Goal: Task Accomplishment & Management: Complete application form

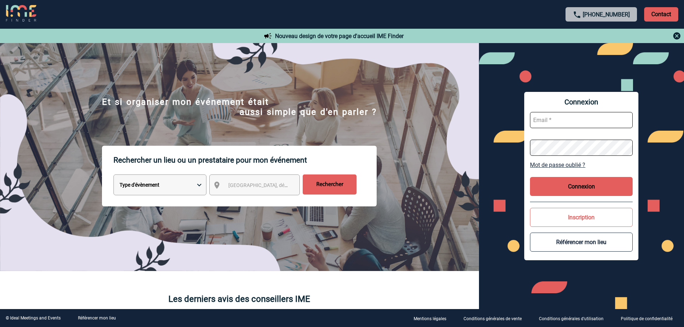
type input "[EMAIL_ADDRESS][DOMAIN_NAME]"
click at [549, 191] on button "Connexion" at bounding box center [581, 186] width 103 height 19
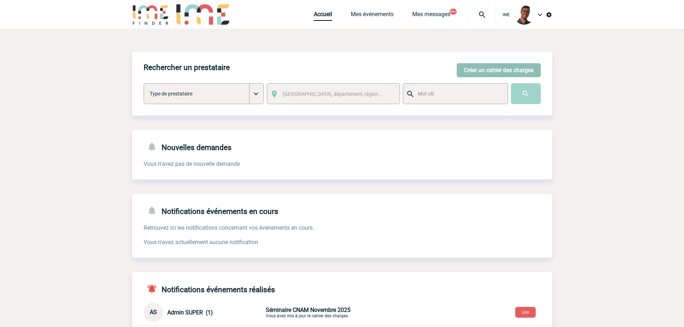
click at [497, 68] on button "Créer un cahier des charges" at bounding box center [499, 70] width 84 height 14
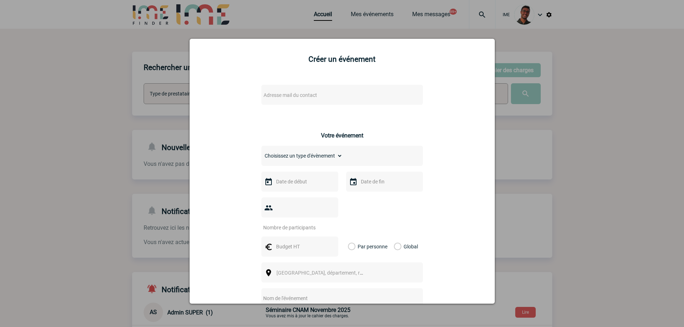
click at [315, 98] on span "Adresse mail du contact" at bounding box center [324, 95] width 126 height 10
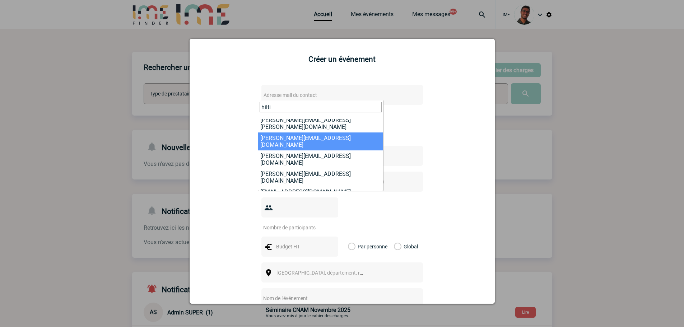
scroll to position [43, 0]
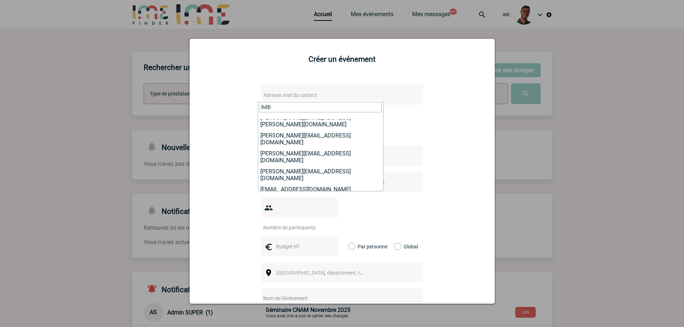
type input "hilti"
select select "132283"
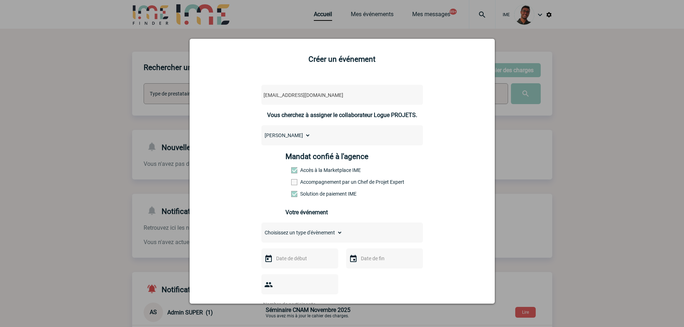
click at [298, 182] on label "Accompagnement par un Chef de Projet Expert" at bounding box center [307, 182] width 32 height 6
click at [0, 0] on input "Accompagnement par un Chef de Projet Expert" at bounding box center [0, 0] width 0 height 0
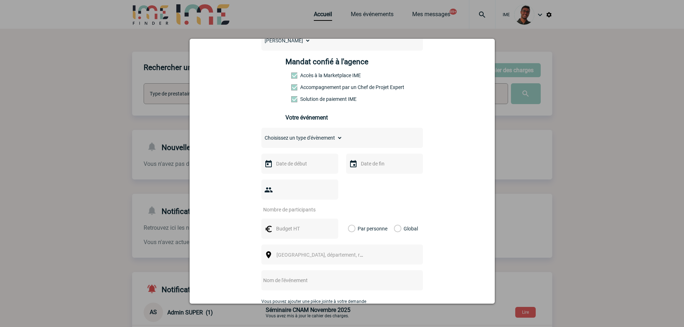
scroll to position [95, 0]
click at [292, 137] on select "Choisissez un type d'évènement Séminaire avec nuitée Séminaire sans nuitée Repa…" at bounding box center [301, 137] width 81 height 10
select select "1"
click at [261, 134] on select "Choisissez un type d'évènement Séminaire avec nuitée Séminaire sans nuitée Repa…" at bounding box center [301, 137] width 81 height 10
click at [294, 161] on input "text" at bounding box center [299, 163] width 50 height 9
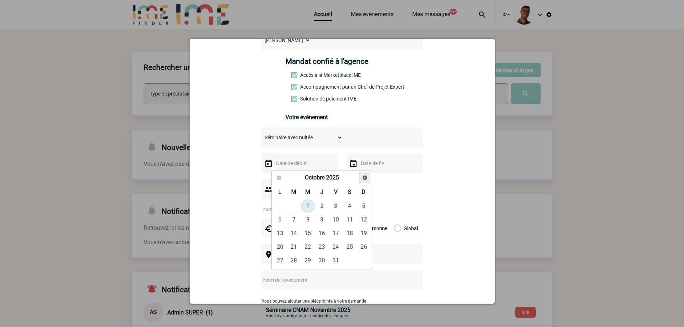
click at [363, 175] on span "Suivant" at bounding box center [365, 178] width 6 height 6
click at [282, 179] on link "Précédent" at bounding box center [278, 177] width 11 height 11
click at [322, 222] on link "6" at bounding box center [321, 219] width 13 height 13
type input "06-11-2025"
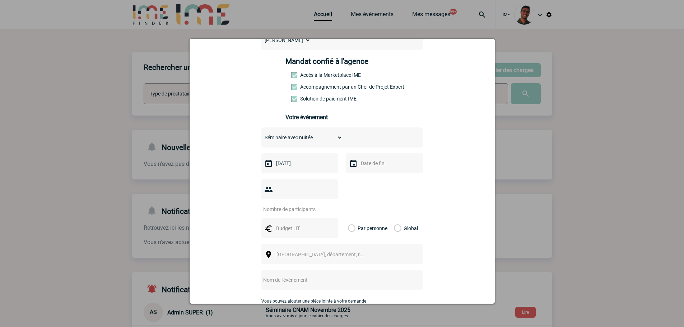
click at [392, 160] on input "text" at bounding box center [384, 163] width 50 height 9
click at [404, 221] on link "6" at bounding box center [406, 219] width 13 height 13
click at [281, 205] on input "number" at bounding box center [294, 209] width 67 height 9
click at [361, 168] on input "06-11-2025" at bounding box center [384, 163] width 50 height 9
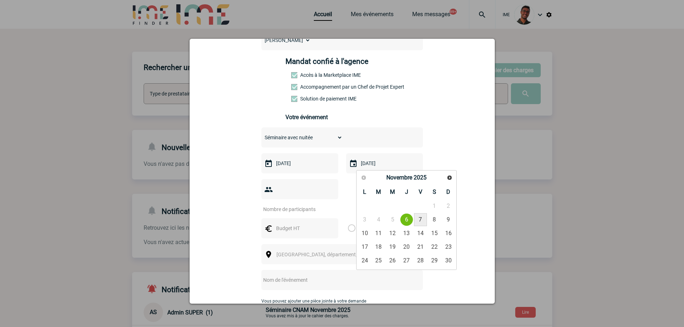
click at [425, 215] on link "7" at bounding box center [420, 219] width 13 height 13
type input "07-11-2025"
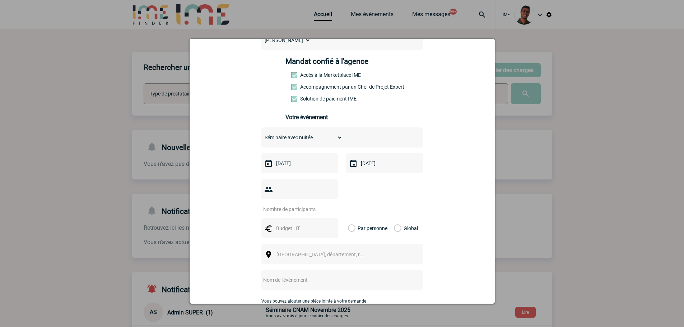
click at [276, 186] on div at bounding box center [299, 189] width 77 height 20
click at [279, 205] on input "number" at bounding box center [294, 209] width 67 height 9
type input "12"
click at [278, 224] on input "text" at bounding box center [299, 228] width 50 height 9
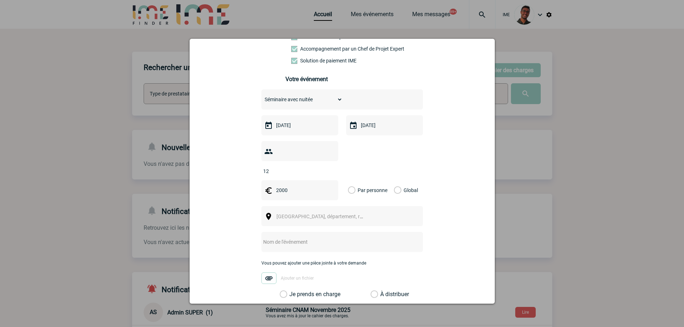
scroll to position [134, 0]
type input "2000"
click at [396, 179] on label "Global" at bounding box center [396, 189] width 5 height 20
click at [0, 0] on input "Global" at bounding box center [0, 0] width 0 height 0
click at [333, 213] on span "[GEOGRAPHIC_DATA], département, région..." at bounding box center [326, 216] width 100 height 6
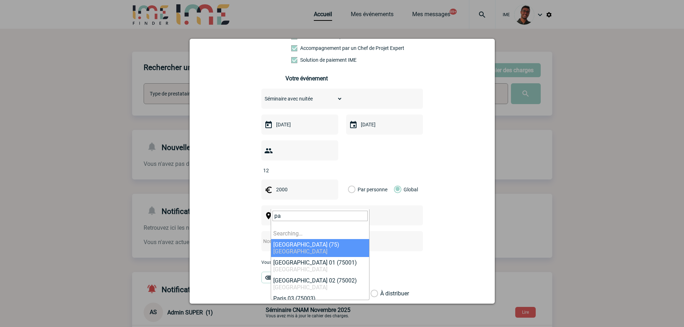
type input "p"
type input "vannes"
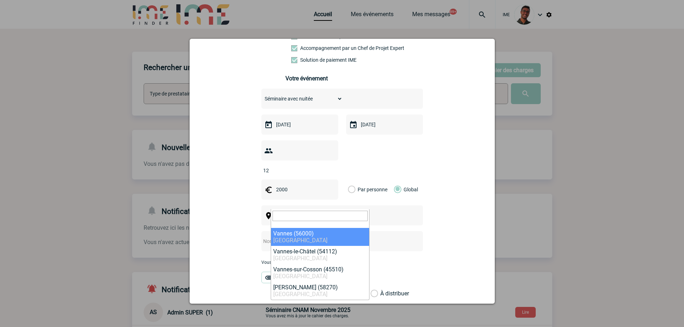
select select "2591"
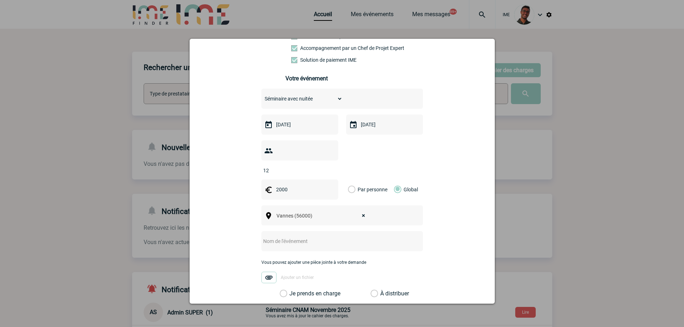
click at [306, 237] on input "text" at bounding box center [332, 241] width 142 height 9
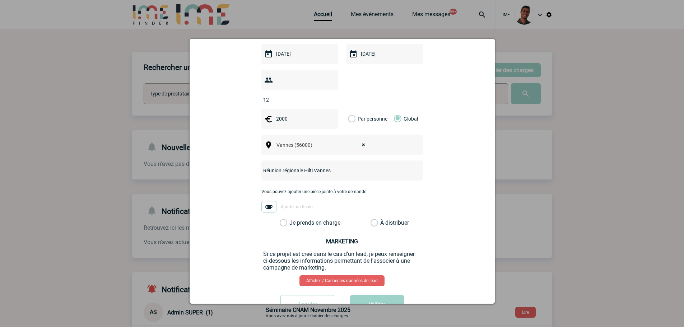
type input "Réunion régionale Hilti Vannes"
click at [292, 219] on label "Je prends en charge" at bounding box center [286, 222] width 12 height 7
click at [0, 0] on input "Je prends en charge" at bounding box center [0, 0] width 0 height 0
click at [366, 295] on button "Valider" at bounding box center [377, 305] width 54 height 20
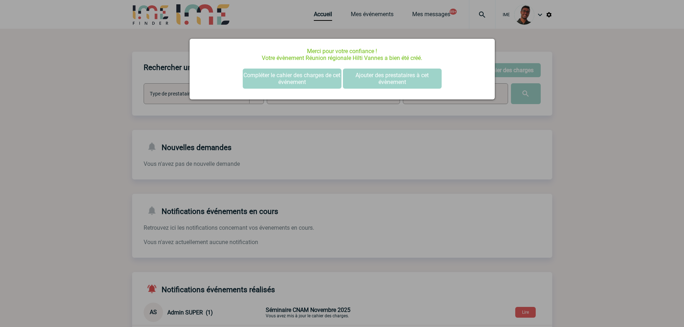
scroll to position [0, 0]
click at [132, 133] on div at bounding box center [342, 163] width 684 height 327
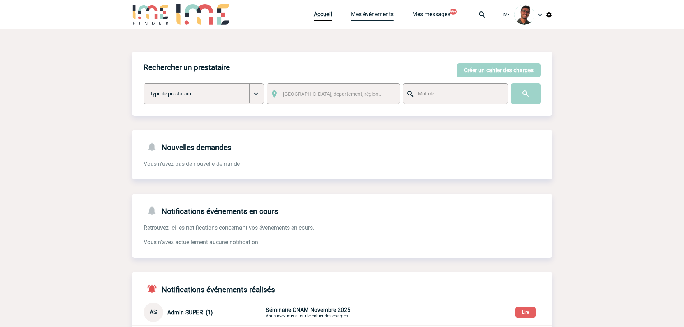
click at [368, 16] on link "Mes événements" at bounding box center [372, 16] width 43 height 10
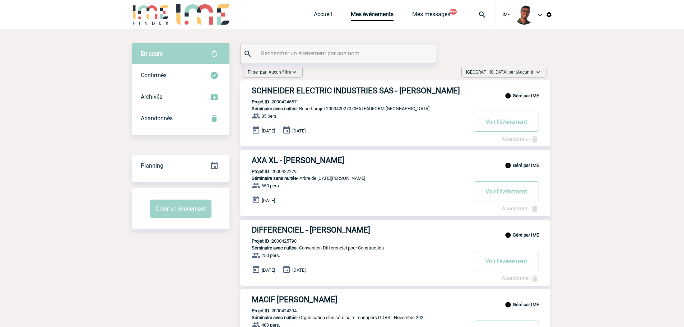
click at [314, 51] on input "text" at bounding box center [339, 53] width 160 height 10
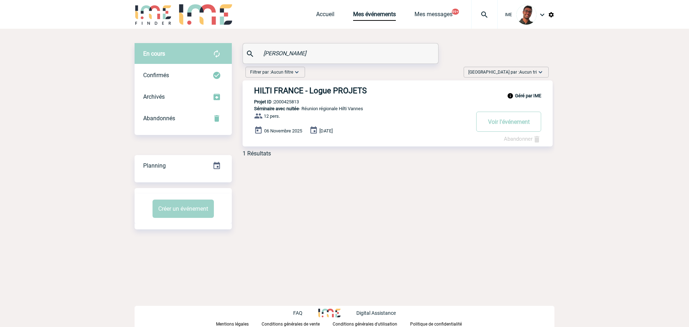
type input "hilti vanne"
click at [313, 94] on h3 "HILTI FRANCE - Logue PROJETS" at bounding box center [361, 90] width 215 height 9
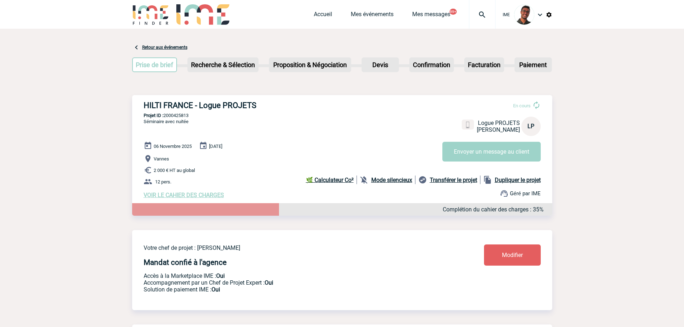
click at [381, 180] on b "Mode silencieux" at bounding box center [391, 180] width 41 height 7
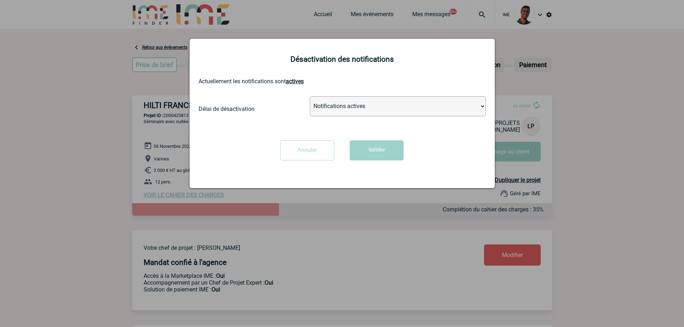
drag, startPoint x: 369, startPoint y: 86, endPoint x: 357, endPoint y: 97, distance: 16.0
click at [367, 88] on div "Désactivation des notifications Actuellement les notifications sont actives Dél…" at bounding box center [341, 113] width 305 height 149
click at [357, 97] on select "Notifications actives Désactiver pour 2 heures Désactiver pour 1 semaines Désac…" at bounding box center [398, 106] width 176 height 20
select select "infinite"
click at [310, 97] on select "Notifications actives Désactiver pour 2 heures Désactiver pour 1 semaines Désac…" at bounding box center [398, 106] width 176 height 20
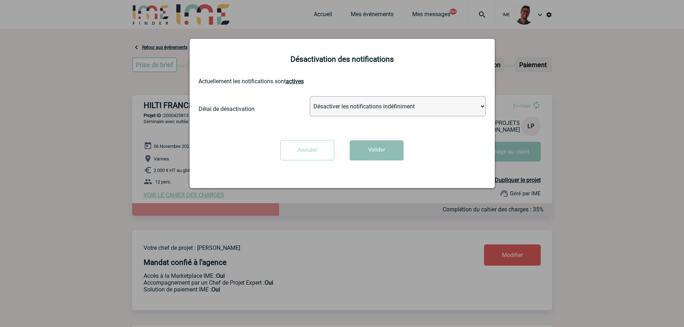
click at [370, 154] on button "Valider" at bounding box center [377, 150] width 54 height 20
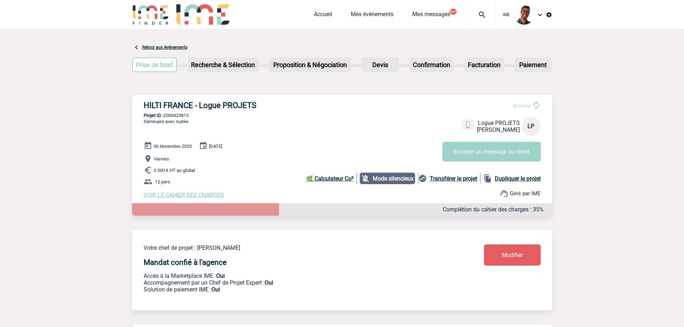
click at [179, 195] on span "VOIR LE CAHIER DES CHARGES" at bounding box center [184, 195] width 80 height 7
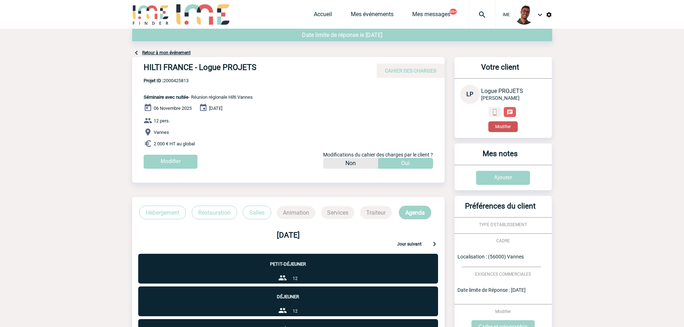
click at [498, 129] on button "Modifier" at bounding box center [502, 126] width 29 height 11
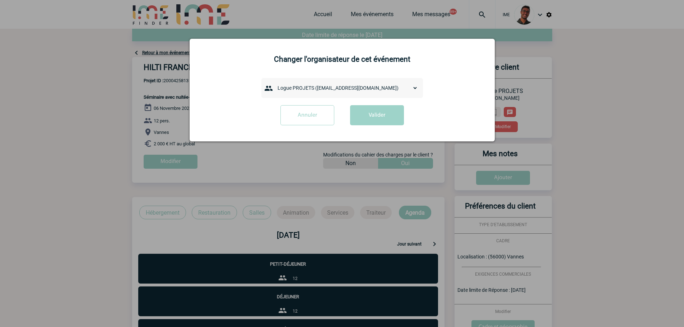
click at [340, 98] on div "admin 7068 ([EMAIL_ADDRESS][DOMAIN_NAME]) [PERSON_NAME] ([PERSON_NAME][EMAIL_AD…" at bounding box center [341, 88] width 161 height 20
click at [340, 86] on select "admin 7068 (7068@ime-finder.com) Adrien DAVID (adrien.david@hilti.com) Adrien R…" at bounding box center [346, 88] width 144 height 10
select select "133077"
click at [274, 83] on select "admin 7068 (7068@ime-finder.com) Adrien DAVID (adrien.david@hilti.com) Adrien R…" at bounding box center [346, 88] width 144 height 10
click at [368, 115] on button "Valider" at bounding box center [377, 115] width 54 height 20
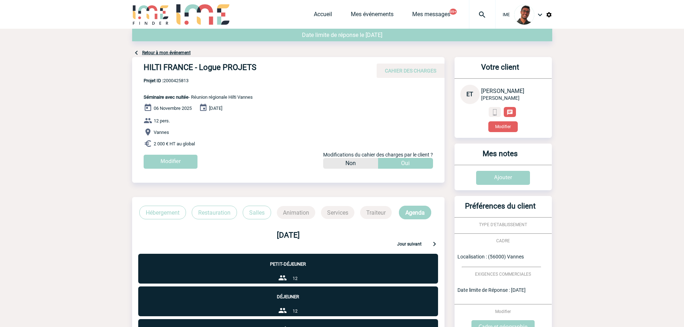
click at [162, 51] on link "Retour à mon événement" at bounding box center [166, 52] width 48 height 5
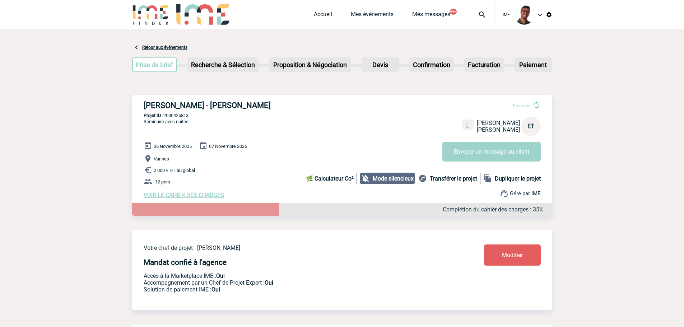
click at [497, 245] on div "Votre chef de projet : [PERSON_NAME] DEL FONDO Mandat confié à l'agence Accès à…" at bounding box center [342, 264] width 420 height 69
click at [497, 249] on link "Modifier" at bounding box center [512, 254] width 57 height 21
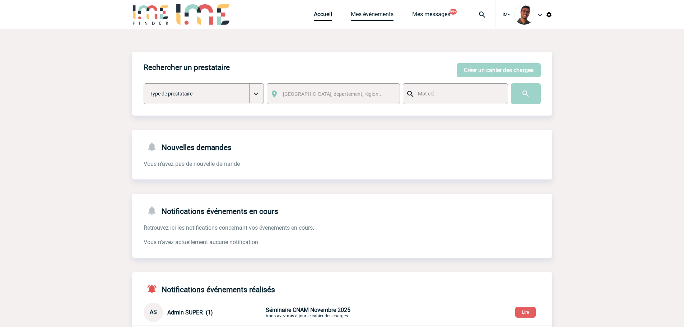
click at [353, 13] on link "Mes événements" at bounding box center [372, 16] width 43 height 10
